Goal: Entertainment & Leisure: Consume media (video, audio)

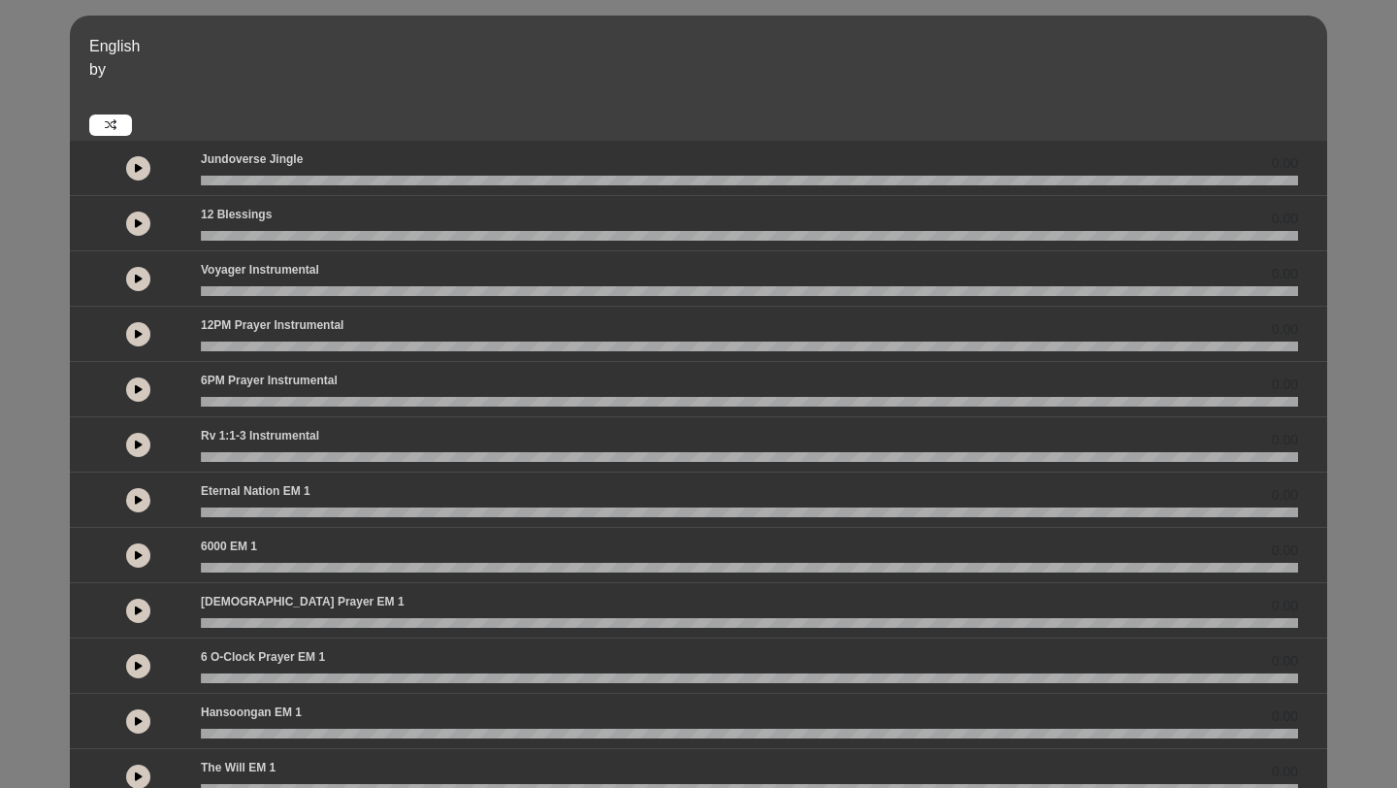
click at [141, 326] on button at bounding box center [138, 334] width 24 height 24
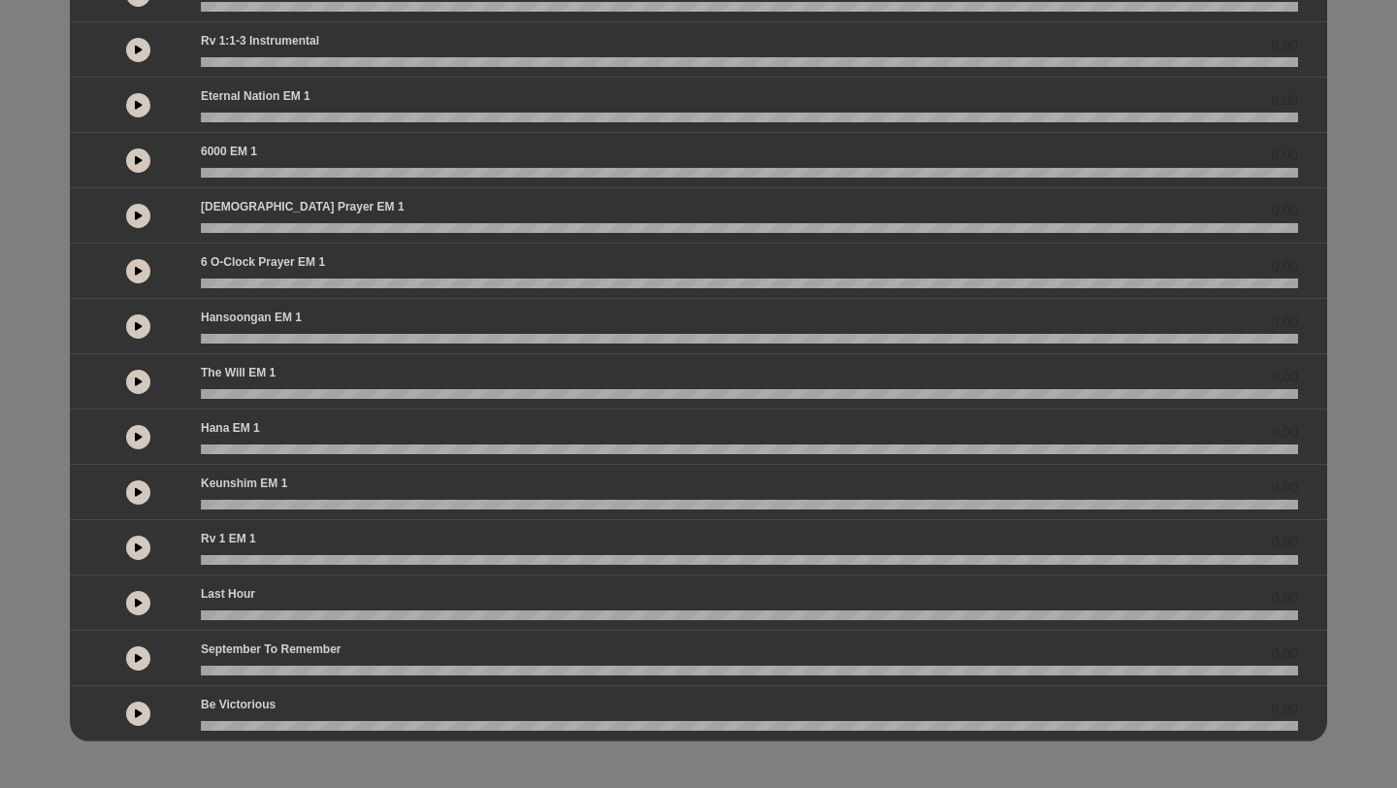
click at [147, 659] on button at bounding box center [138, 658] width 24 height 24
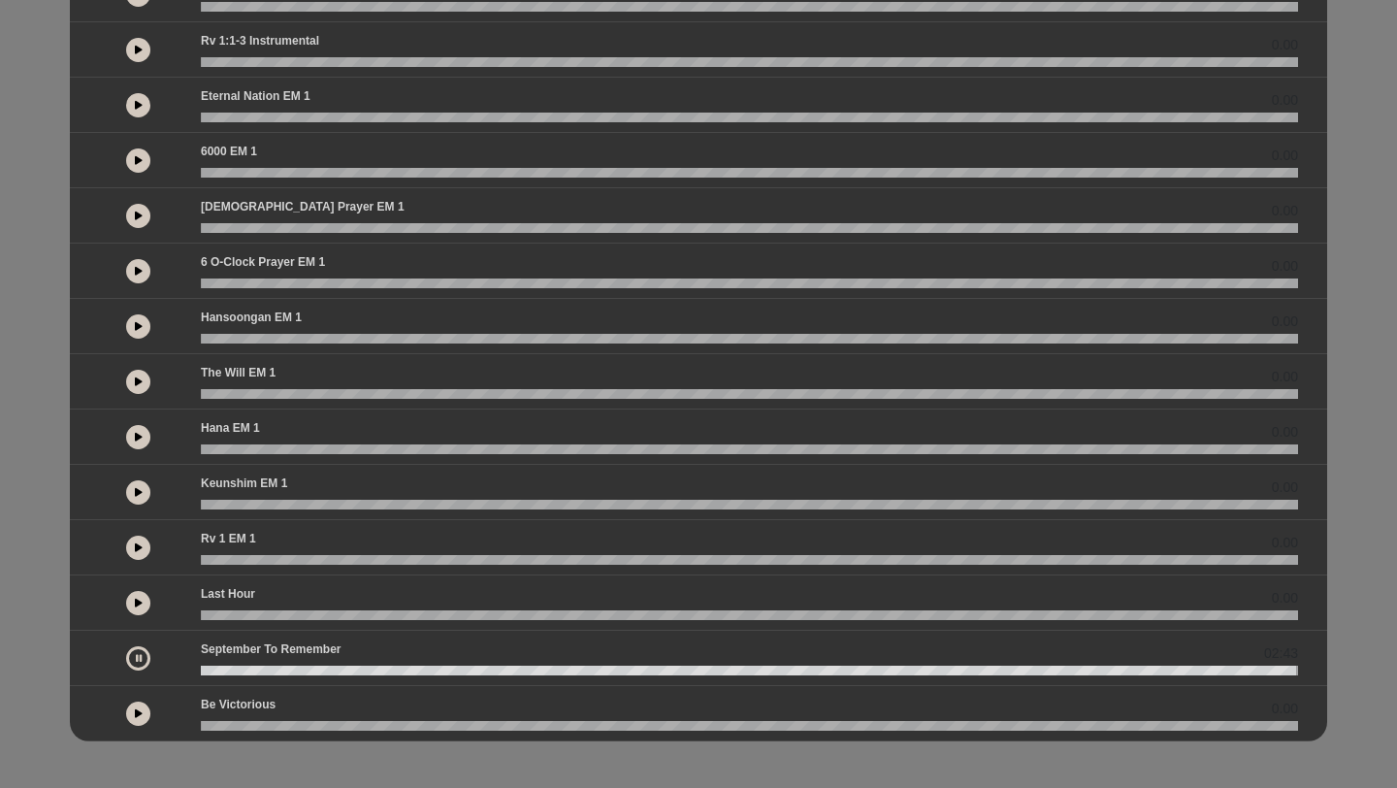
click at [139, 604] on icon at bounding box center [139, 603] width 8 height 10
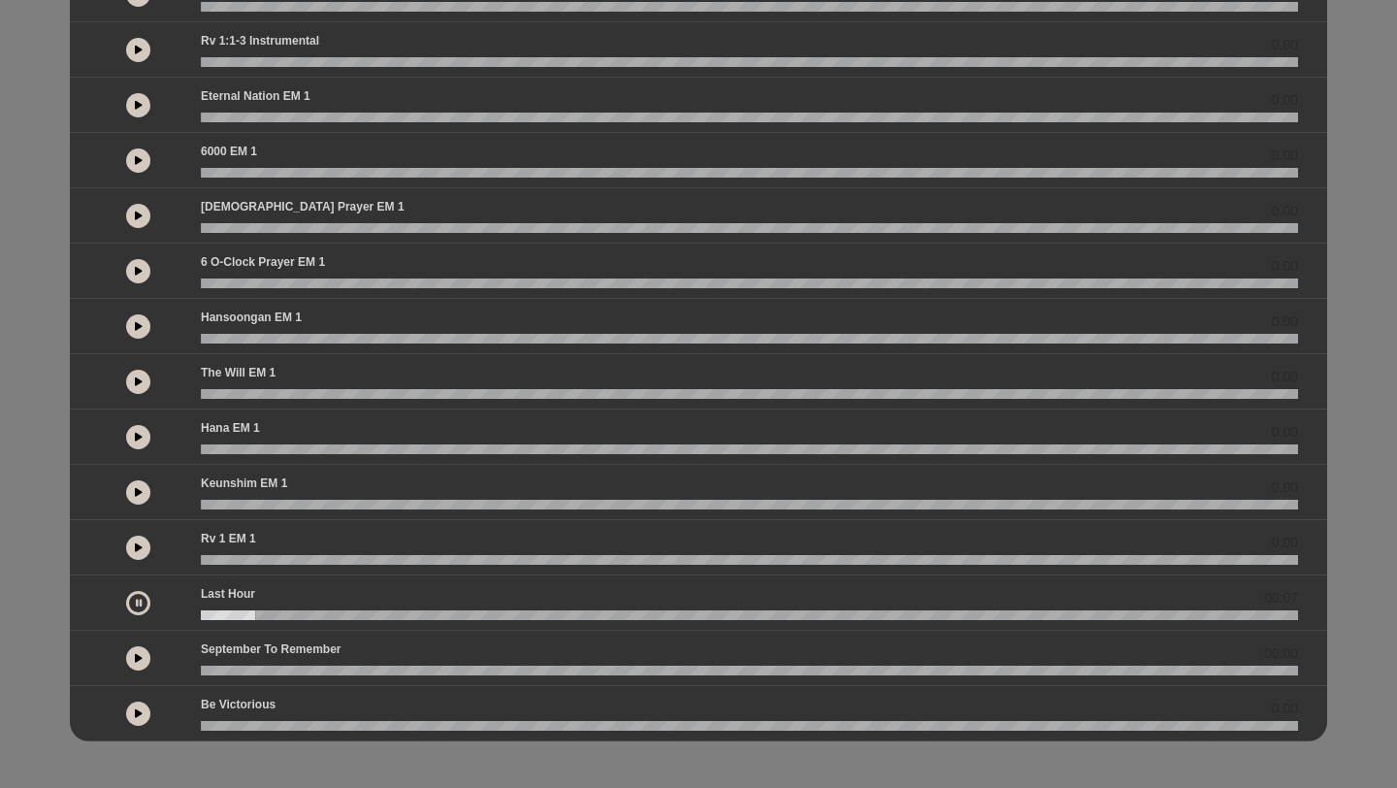
click at [137, 658] on icon at bounding box center [139, 658] width 8 height 10
click at [135, 385] on icon at bounding box center [139, 381] width 8 height 10
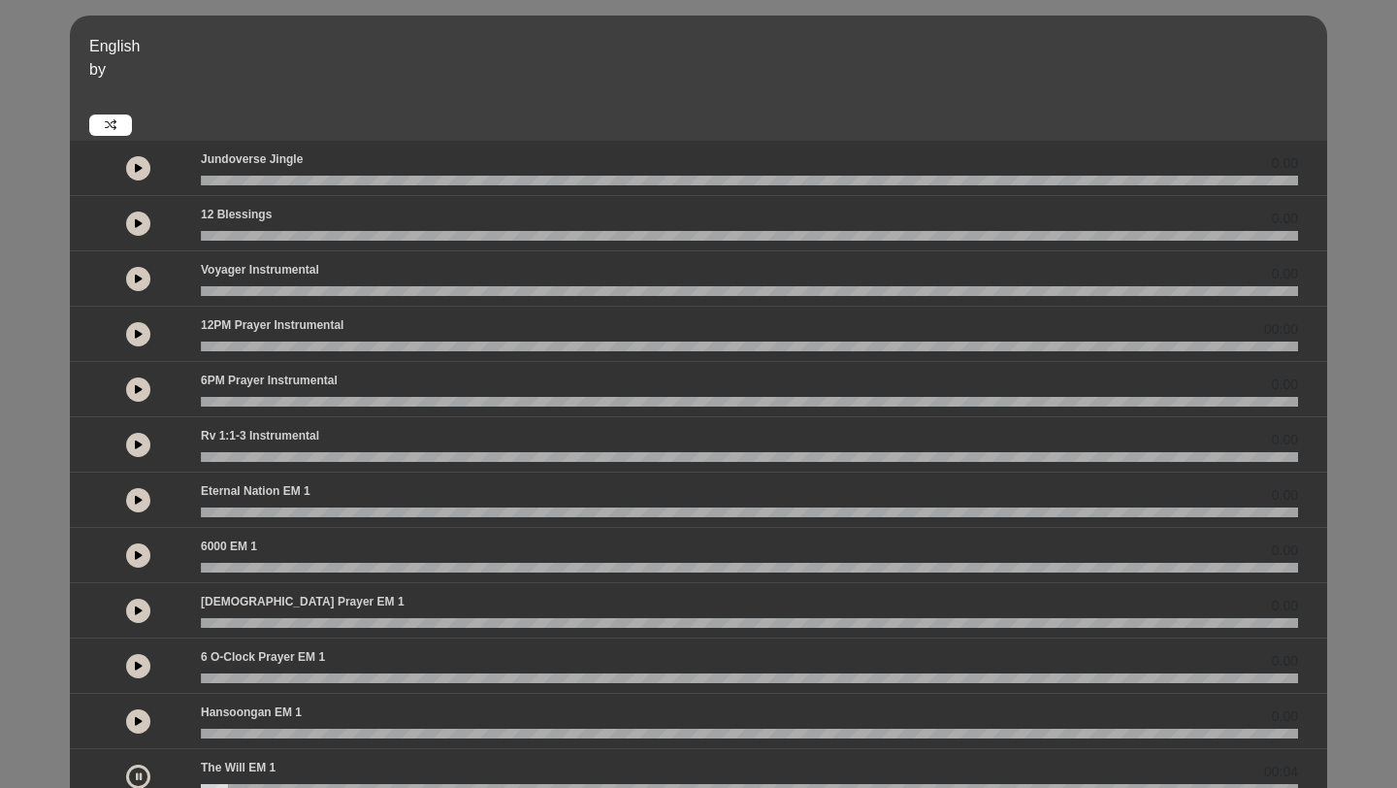
click at [142, 168] on button at bounding box center [138, 168] width 24 height 24
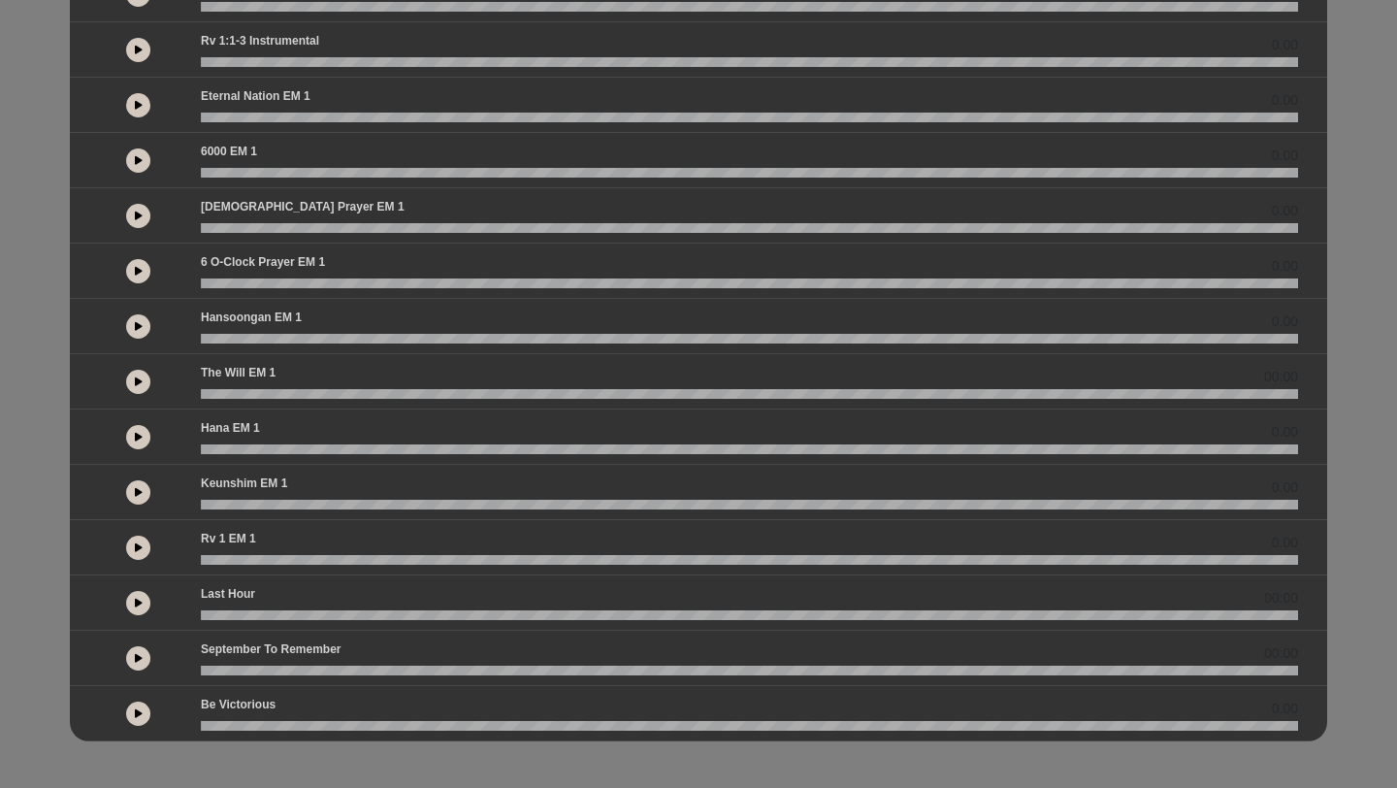
click at [137, 599] on icon at bounding box center [139, 603] width 8 height 10
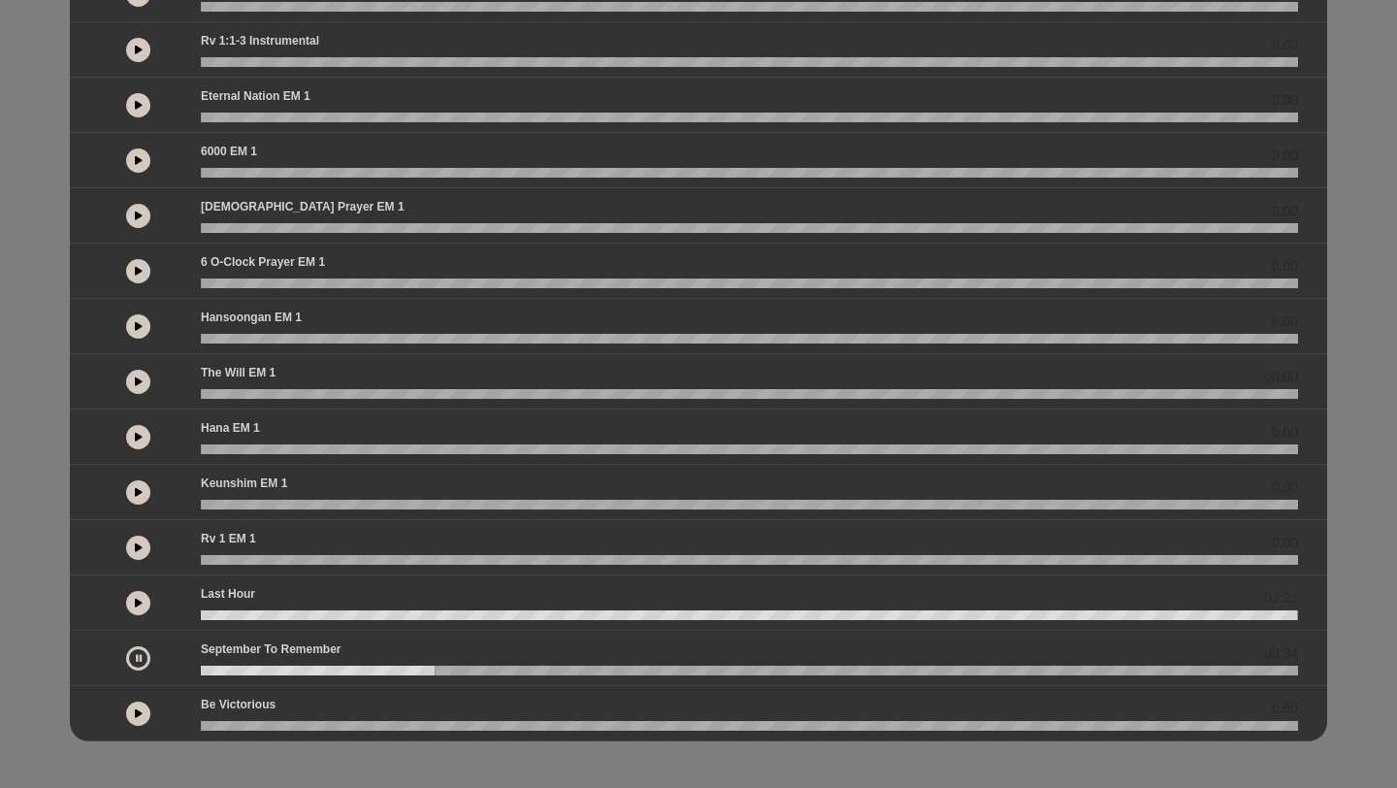
drag, startPoint x: 219, startPoint y: 671, endPoint x: 168, endPoint y: 673, distance: 51.5
click at [168, 673] on div "00:34" at bounding box center [698, 657] width 1222 height 35
drag, startPoint x: 437, startPoint y: 666, endPoint x: 234, endPoint y: 676, distance: 203.0
click at [234, 675] on div "00:36" at bounding box center [698, 658] width 1257 height 55
click at [225, 670] on wave at bounding box center [749, 670] width 1097 height 10
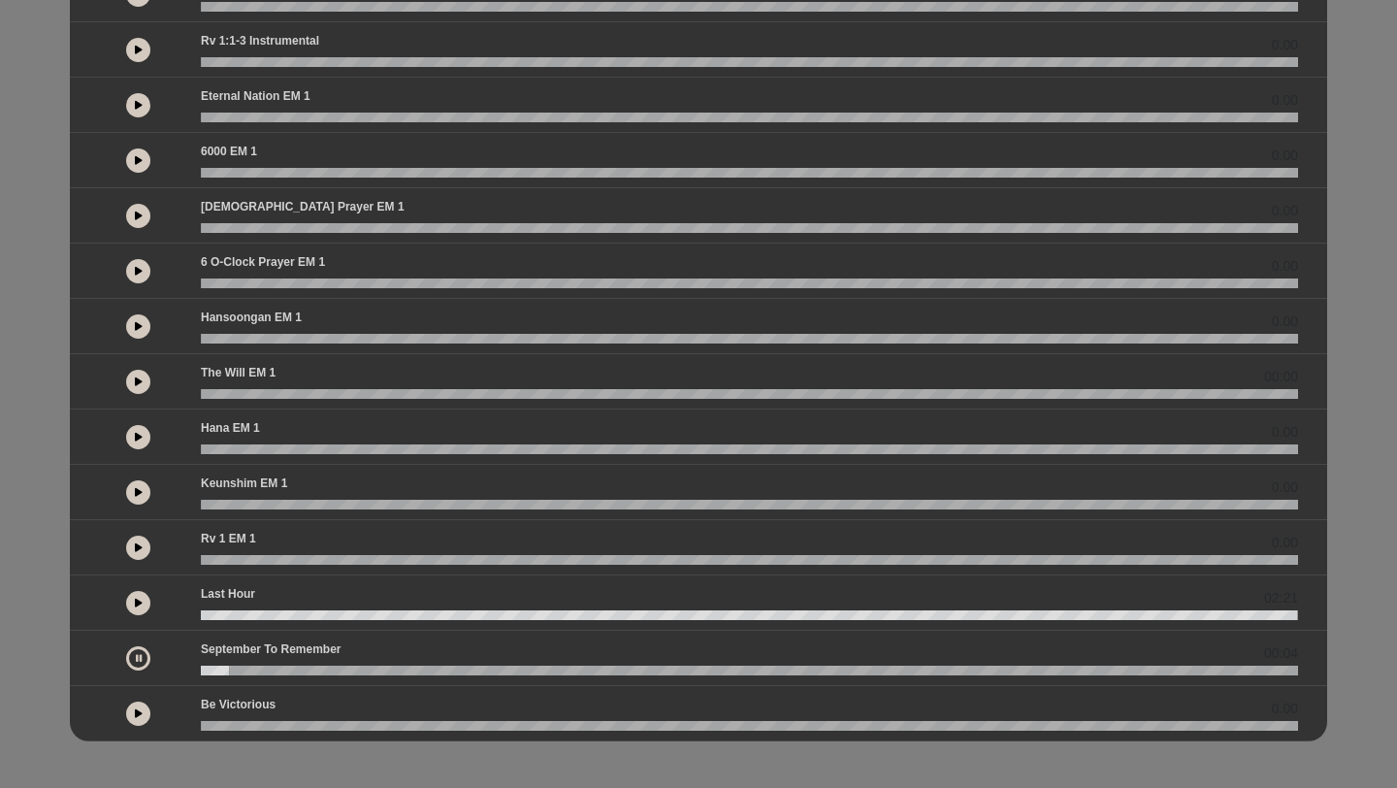
click at [210, 674] on wave at bounding box center [749, 670] width 1097 height 10
click at [201, 673] on wave at bounding box center [749, 670] width 1097 height 10
click at [135, 714] on icon at bounding box center [139, 713] width 8 height 10
click at [140, 610] on button at bounding box center [138, 603] width 24 height 24
drag, startPoint x: 212, startPoint y: 669, endPoint x: 196, endPoint y: 669, distance: 16.5
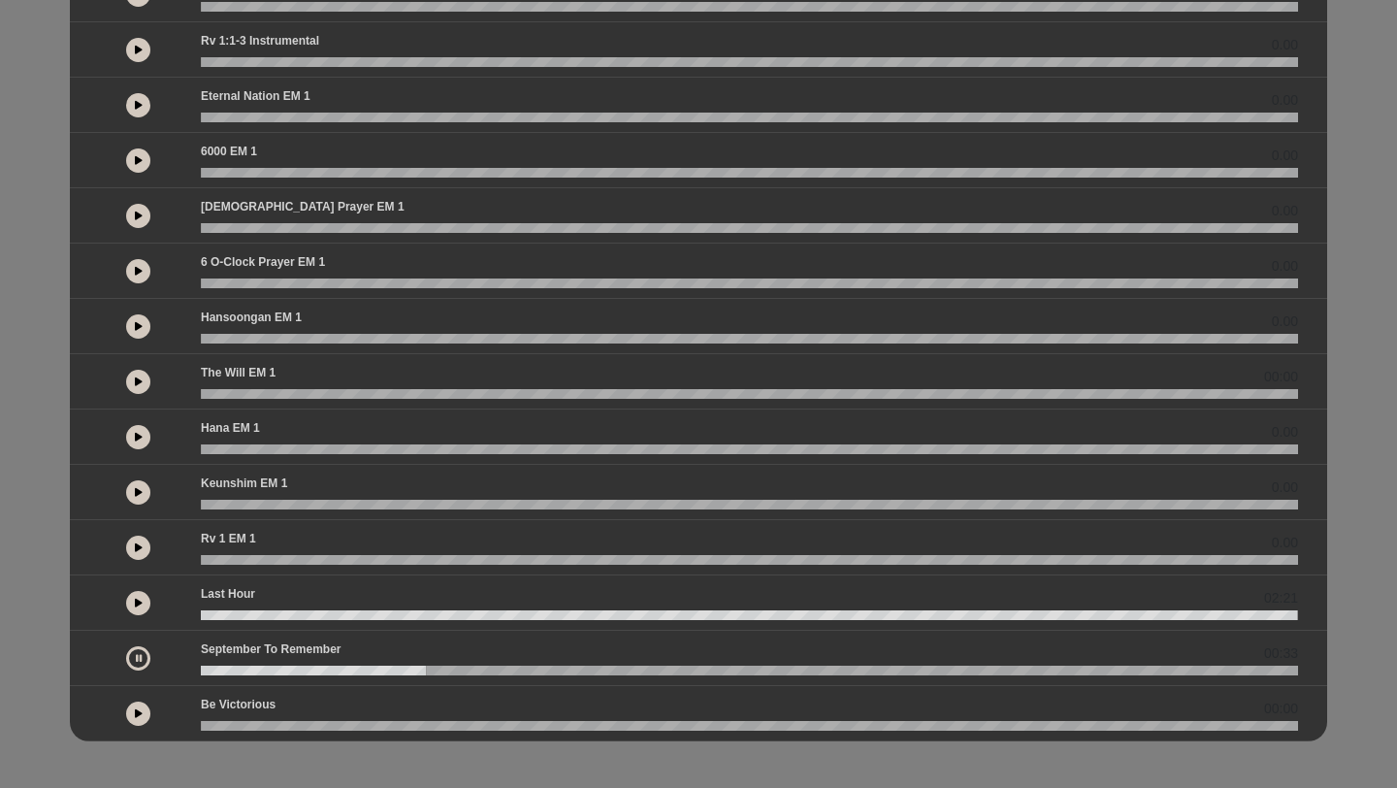
click at [196, 669] on div at bounding box center [749, 670] width 1120 height 10
click at [195, 669] on div at bounding box center [749, 670] width 1120 height 10
click at [216, 670] on wave at bounding box center [749, 670] width 1097 height 10
drag, startPoint x: 217, startPoint y: 670, endPoint x: 200, endPoint y: 670, distance: 17.5
click at [200, 670] on div at bounding box center [749, 670] width 1120 height 10
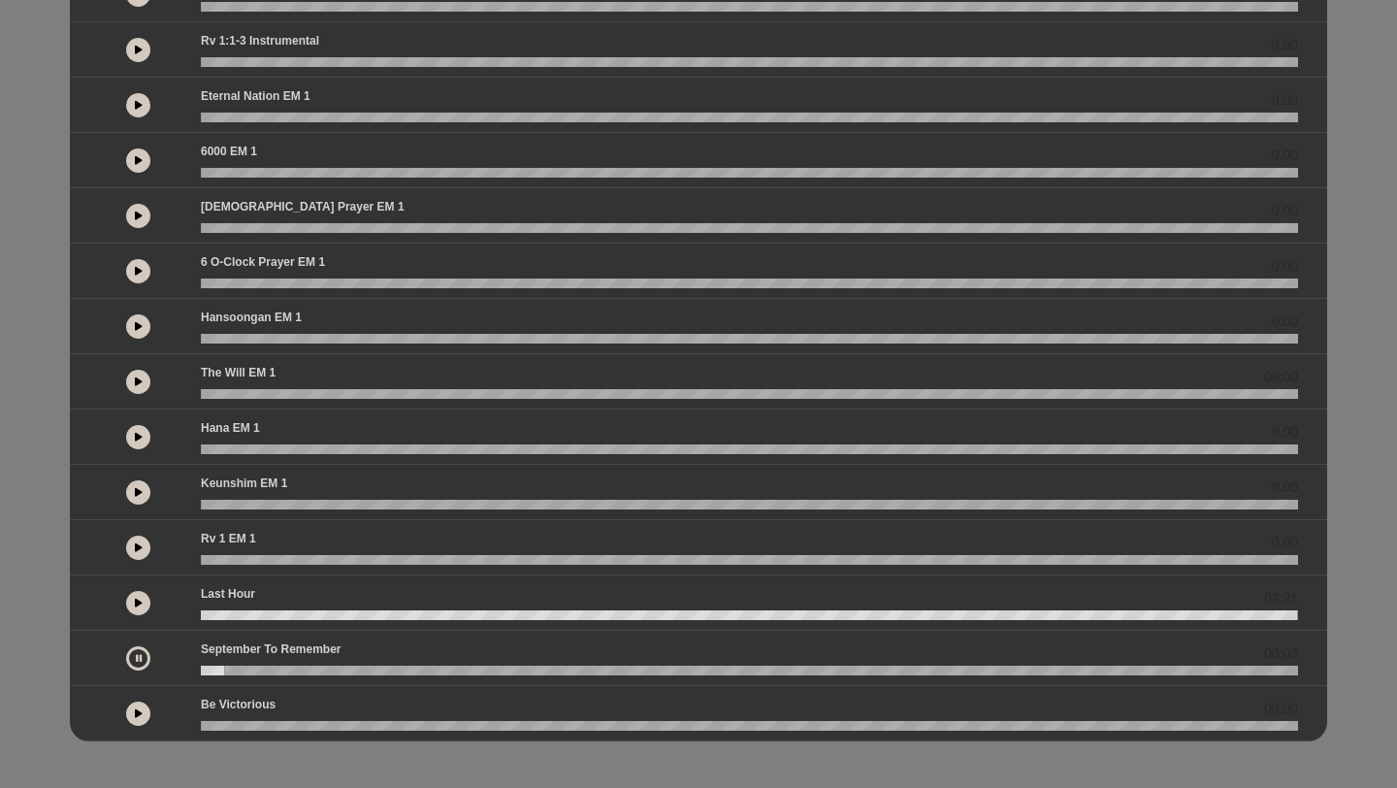
click at [214, 671] on wave at bounding box center [749, 670] width 1097 height 10
drag, startPoint x: 214, startPoint y: 671, endPoint x: 186, endPoint y: 671, distance: 28.1
click at [185, 671] on div "00:02" at bounding box center [698, 657] width 1222 height 35
click at [1228, 610] on wave at bounding box center [749, 615] width 1097 height 10
click at [1221, 624] on div "02:21" at bounding box center [698, 602] width 1257 height 55
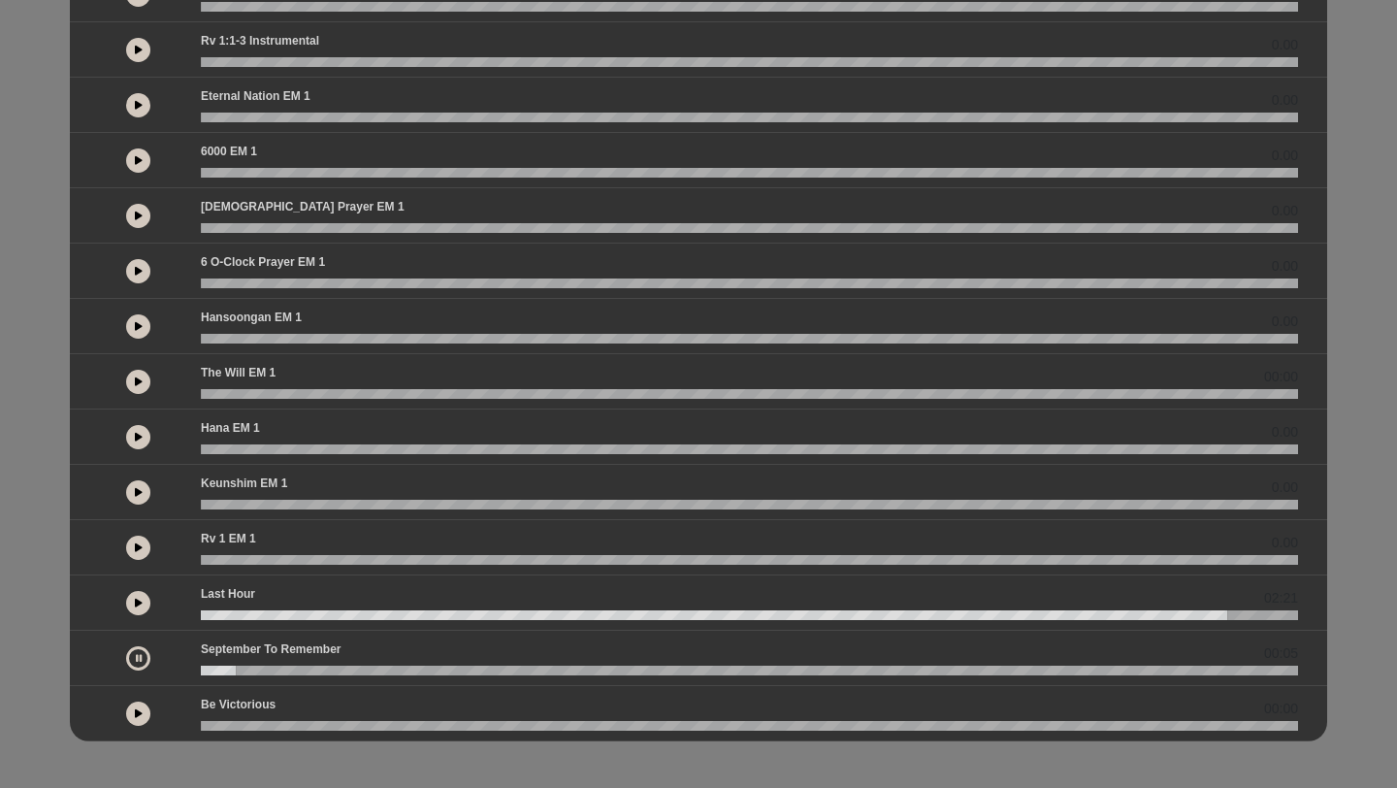
click at [140, 600] on icon at bounding box center [139, 603] width 8 height 10
click at [204, 668] on wave at bounding box center [749, 670] width 1097 height 10
click at [141, 654] on icon at bounding box center [139, 658] width 6 height 10
click at [140, 653] on icon at bounding box center [139, 658] width 8 height 10
click at [139, 653] on icon at bounding box center [139, 658] width 6 height 10
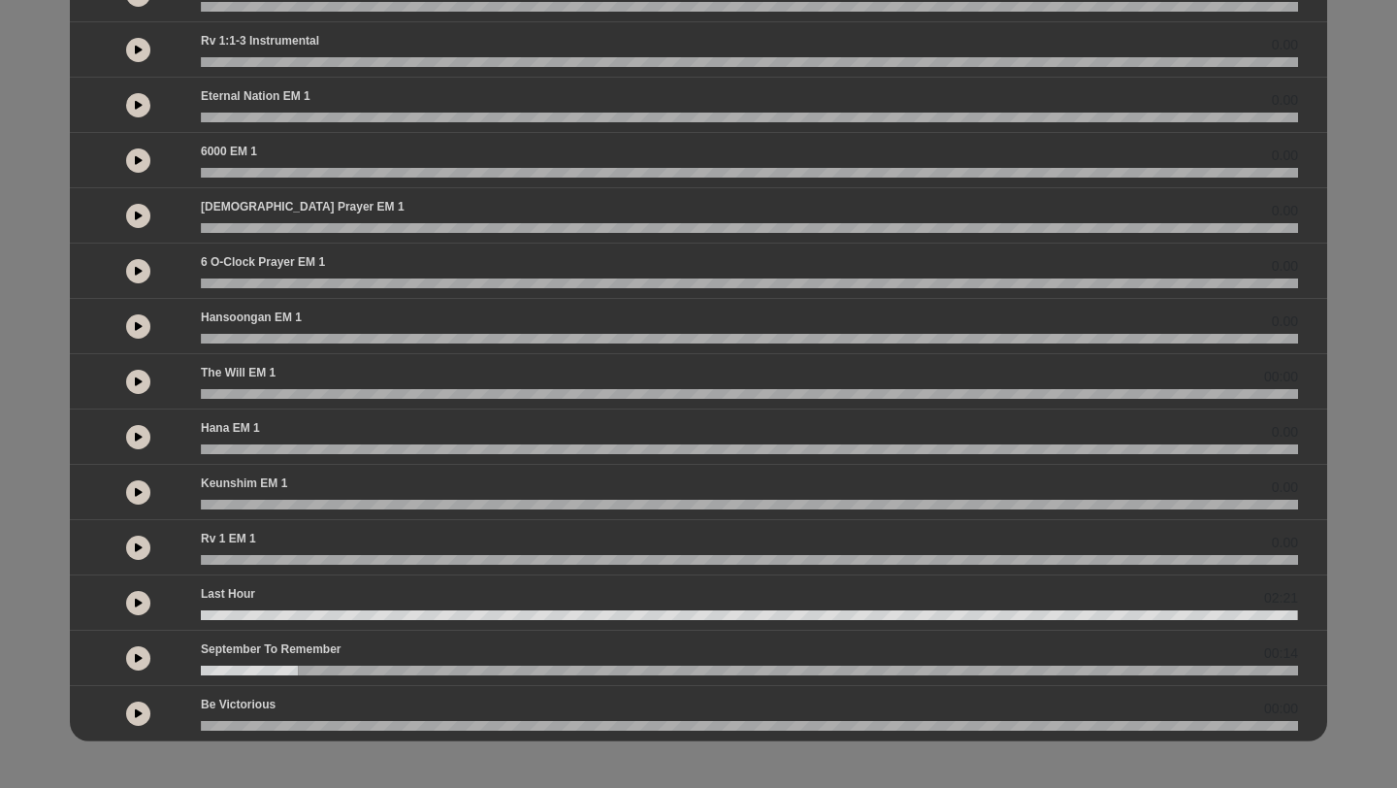
drag, startPoint x: 232, startPoint y: 670, endPoint x: 167, endPoint y: 671, distance: 65.0
click at [164, 671] on div "00:14" at bounding box center [698, 657] width 1222 height 35
click at [145, 607] on button at bounding box center [138, 603] width 24 height 24
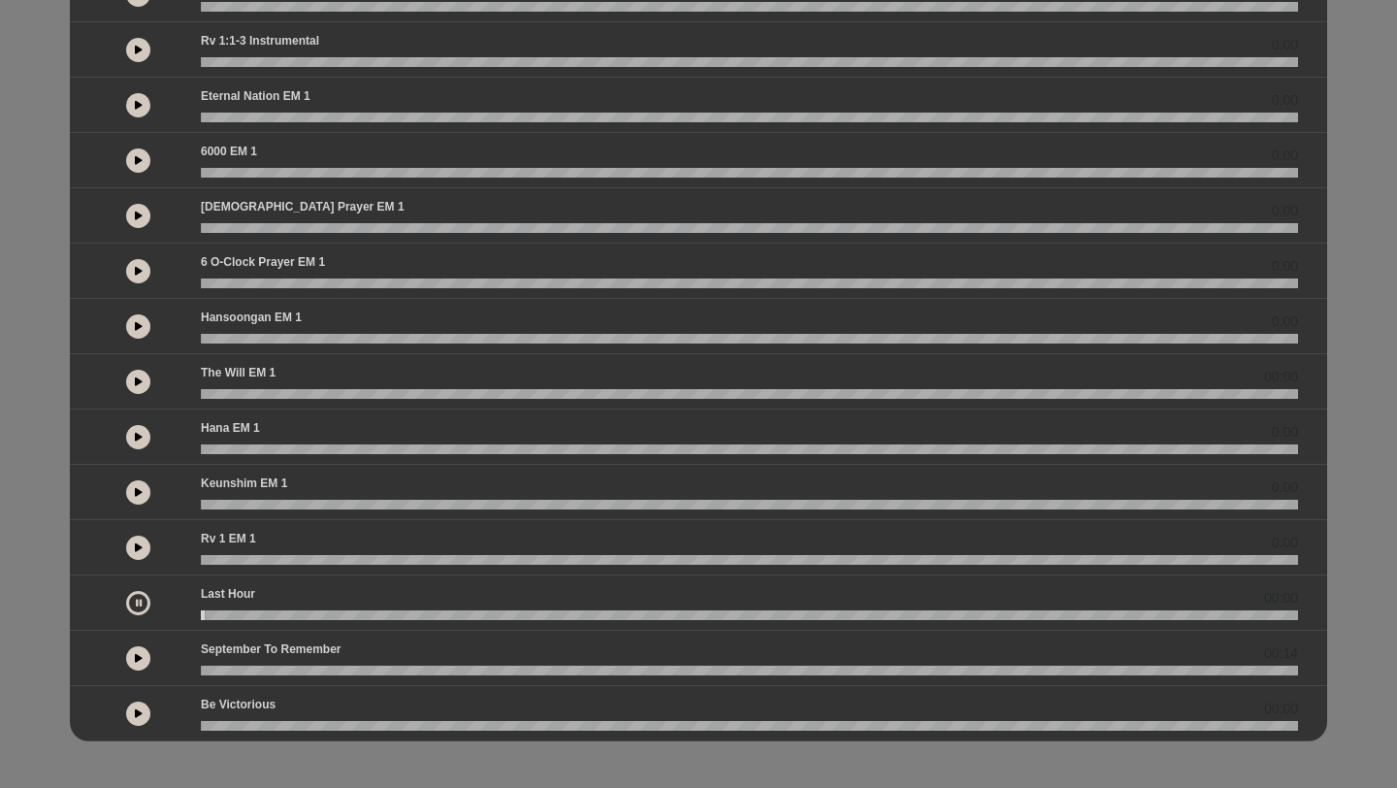
click at [137, 664] on button at bounding box center [138, 658] width 24 height 24
click at [141, 599] on icon at bounding box center [139, 603] width 8 height 10
click at [135, 655] on icon at bounding box center [139, 658] width 8 height 10
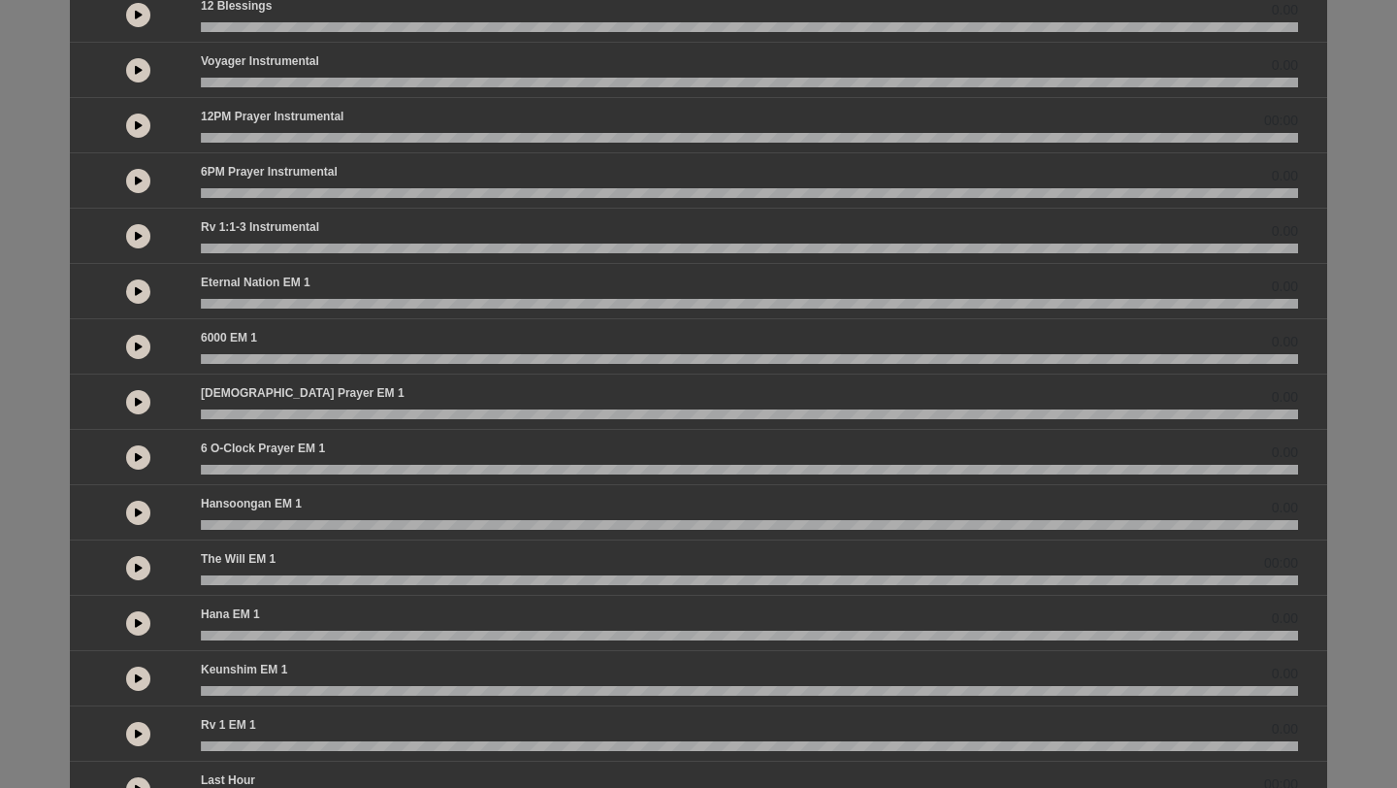
scroll to position [0, 0]
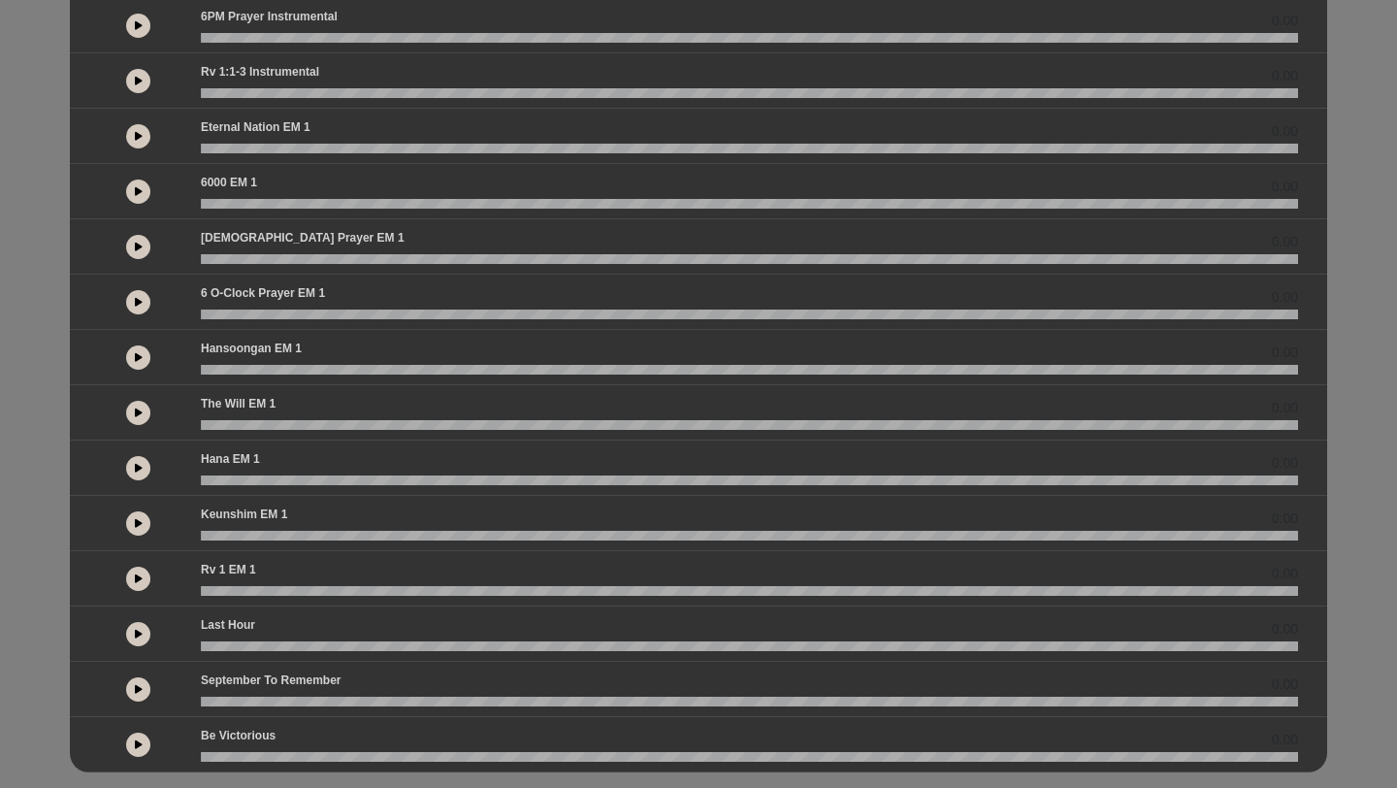
scroll to position [395, 0]
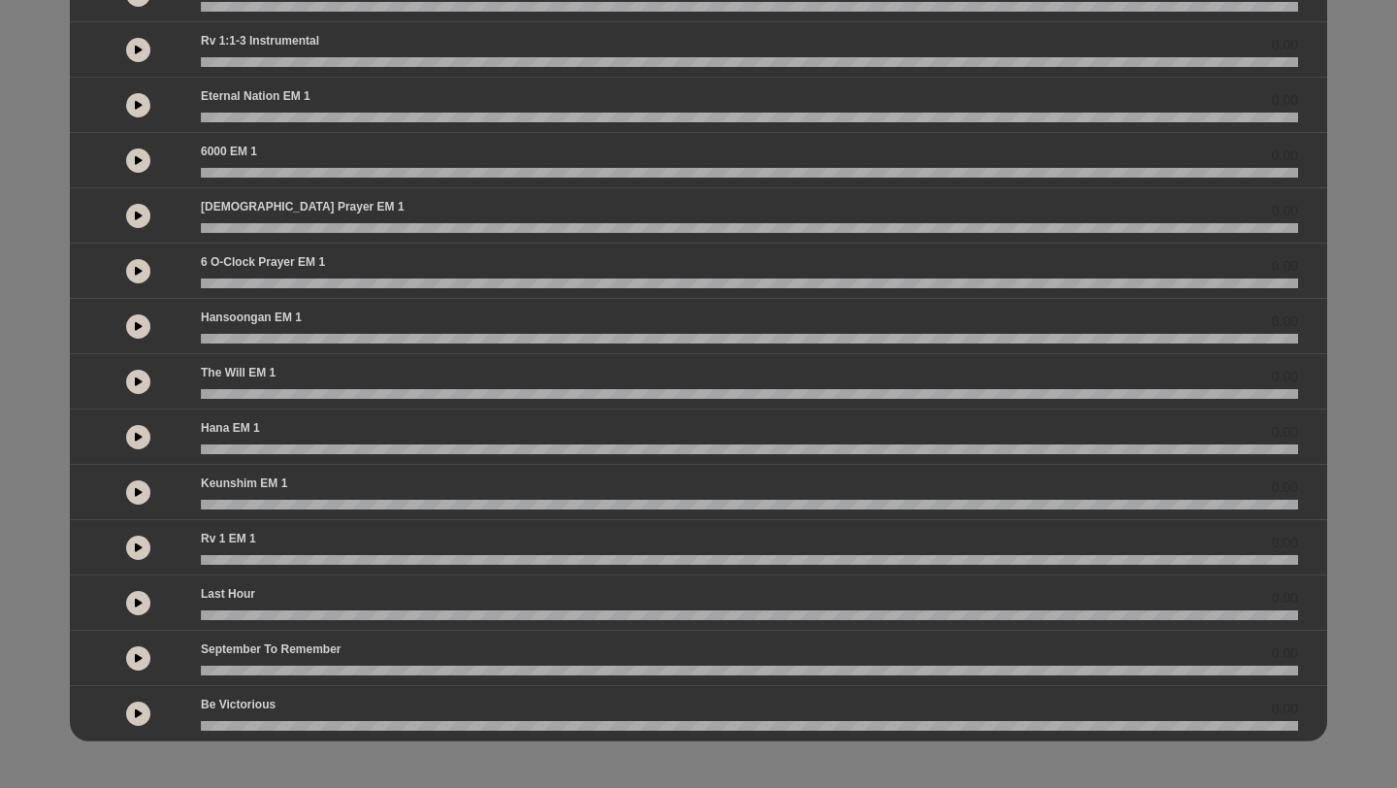
click at [144, 654] on button at bounding box center [138, 658] width 24 height 24
click at [137, 662] on icon at bounding box center [139, 658] width 6 height 10
click at [136, 651] on button at bounding box center [138, 658] width 24 height 24
drag, startPoint x: 223, startPoint y: 666, endPoint x: 176, endPoint y: 665, distance: 47.5
click at [176, 666] on div "00:05" at bounding box center [698, 657] width 1222 height 35
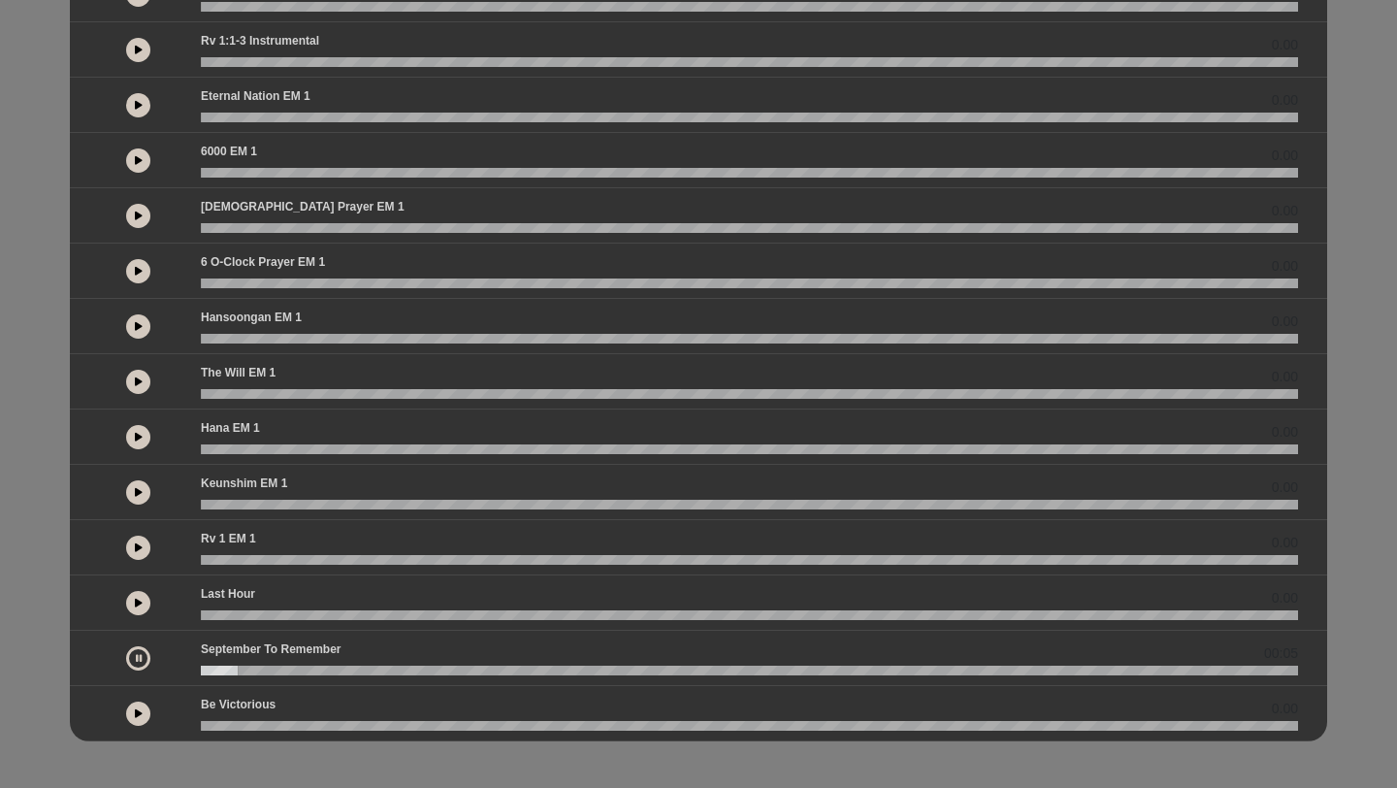
click at [224, 674] on wave at bounding box center [749, 670] width 1097 height 10
click at [211, 672] on wave at bounding box center [749, 670] width 1097 height 10
